Goal: Communication & Community: Ask a question

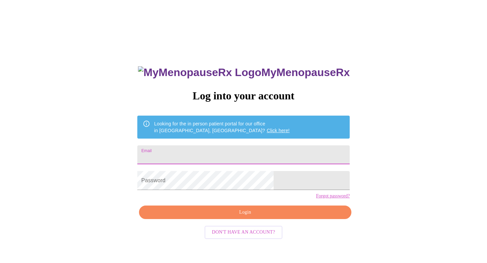
click at [192, 151] on input "Email" at bounding box center [243, 154] width 212 height 19
type input "Amyzajac@gmail.com"
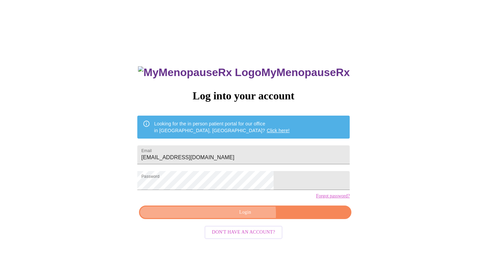
click at [245, 217] on span "Login" at bounding box center [245, 212] width 197 height 8
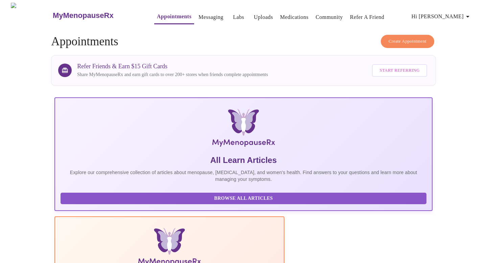
click at [199, 14] on link "Messaging" at bounding box center [211, 17] width 25 height 9
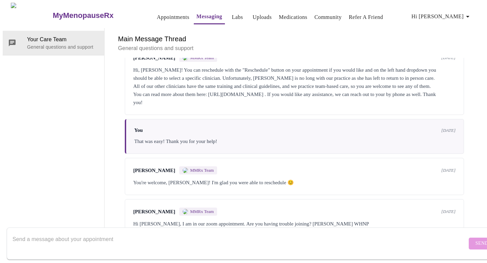
scroll to position [694, 0]
click at [98, 238] on textarea "Send a message about your appointment" at bounding box center [240, 244] width 455 height 22
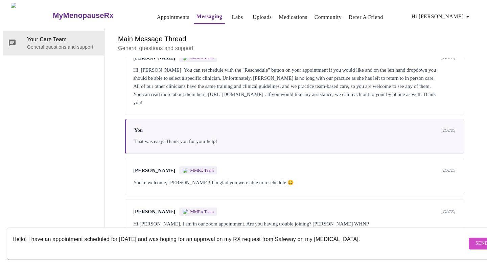
click at [219, 233] on textarea "Hello! I have an appointment scheduled for Friday and was hoping for an approva…" at bounding box center [240, 244] width 455 height 22
click at [358, 234] on textarea "Hello! I have an appointment scheduled for Friday and was hoping for an approva…" at bounding box center [240, 244] width 455 height 22
type textarea "Hello! I have an appointment scheduled for [DATE] and was hoping for an approva…"
click at [475, 239] on span "Send" at bounding box center [481, 243] width 13 height 8
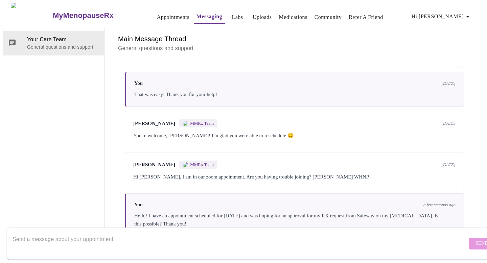
scroll to position [25, 0]
